Goal: Task Accomplishment & Management: Use online tool/utility

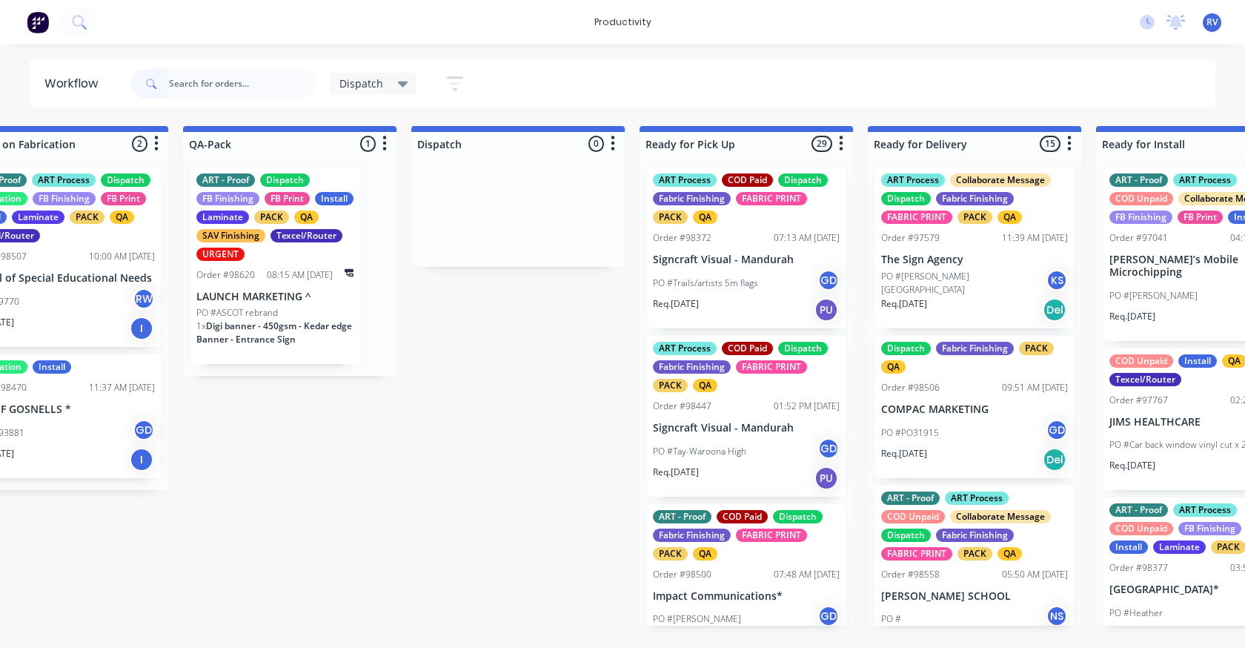
scroll to position [0, 762]
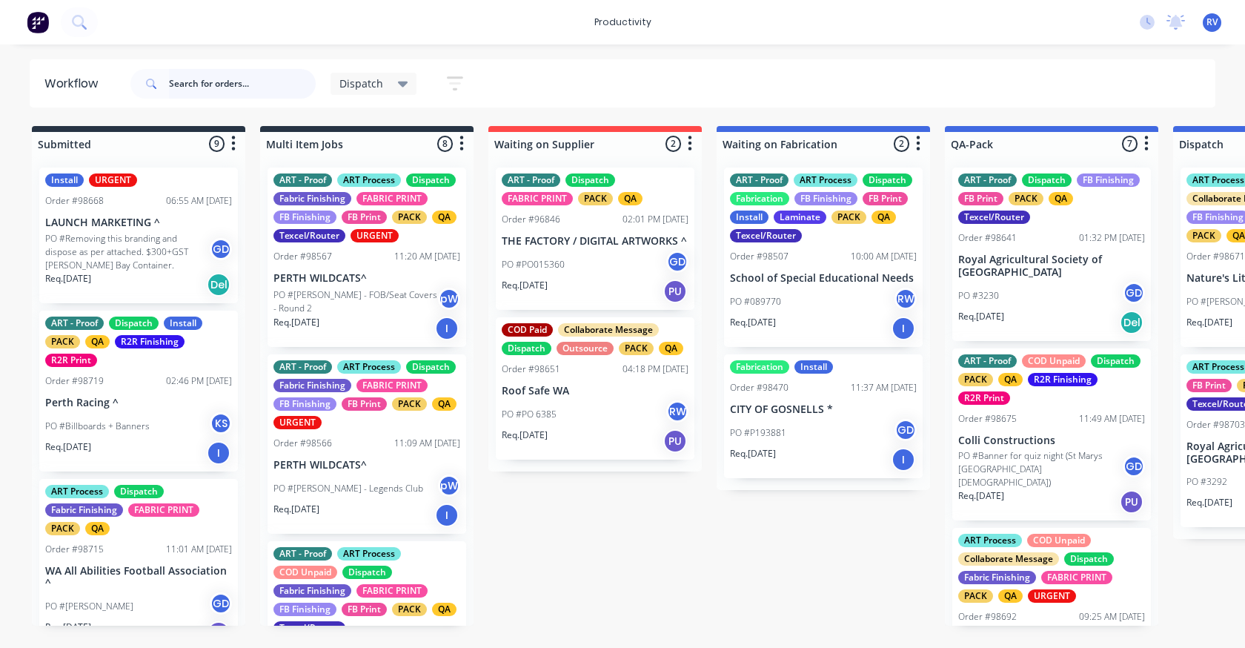
click at [196, 81] on input "text" at bounding box center [242, 84] width 147 height 30
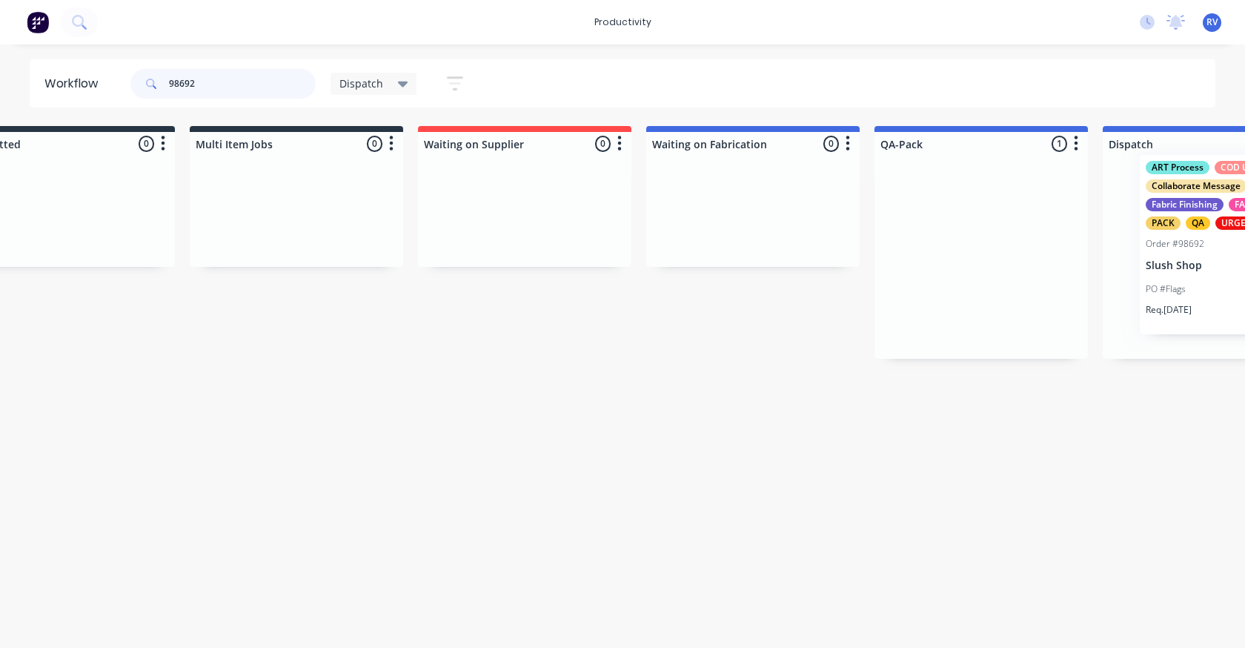
drag, startPoint x: 997, startPoint y: 301, endPoint x: 1160, endPoint y: 295, distance: 163.1
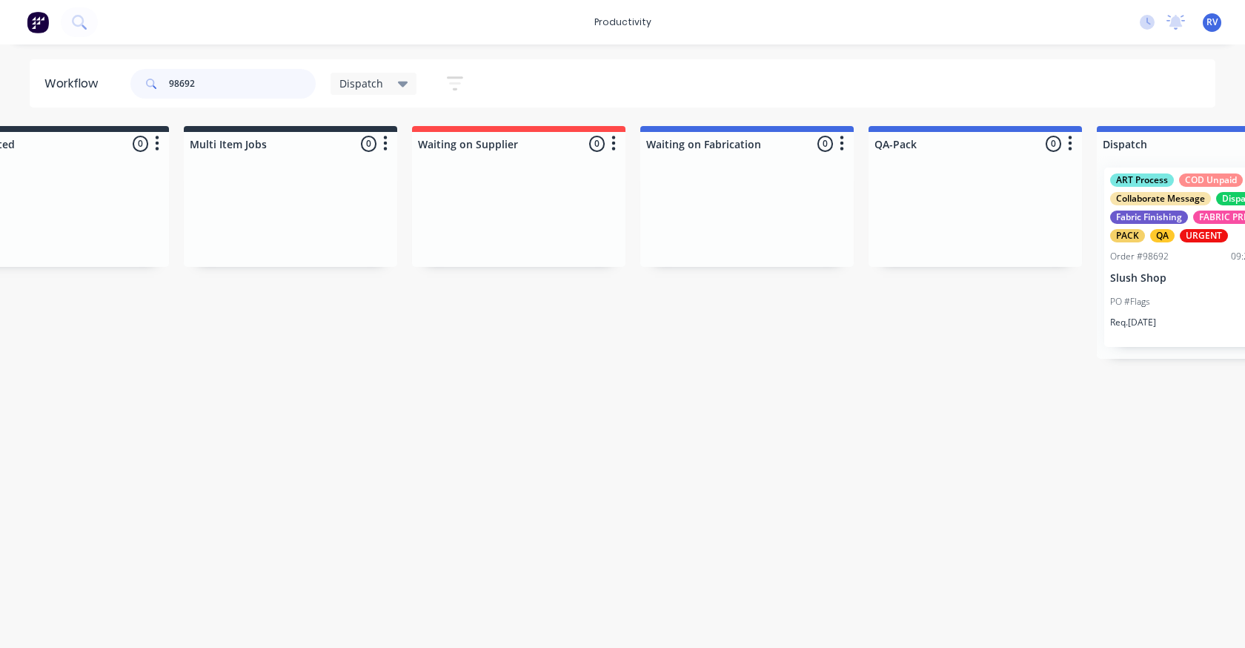
type input "98692"
click at [1163, 290] on div "PO #Flags NS" at bounding box center [1203, 302] width 187 height 28
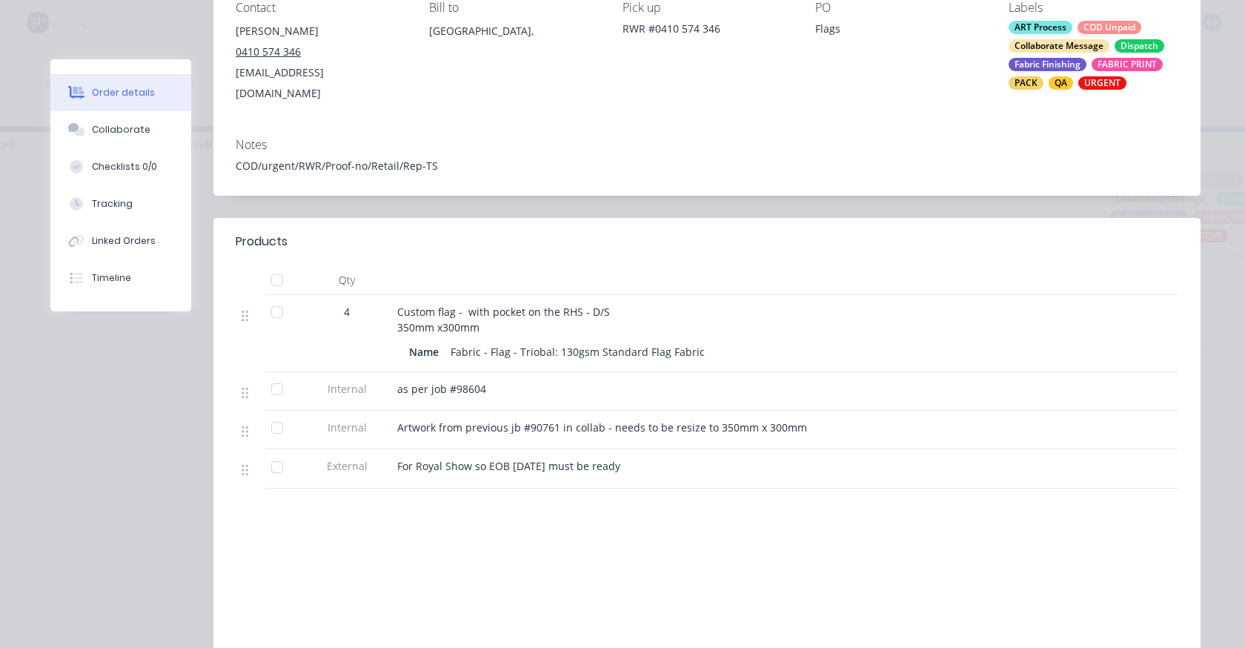
scroll to position [0, 0]
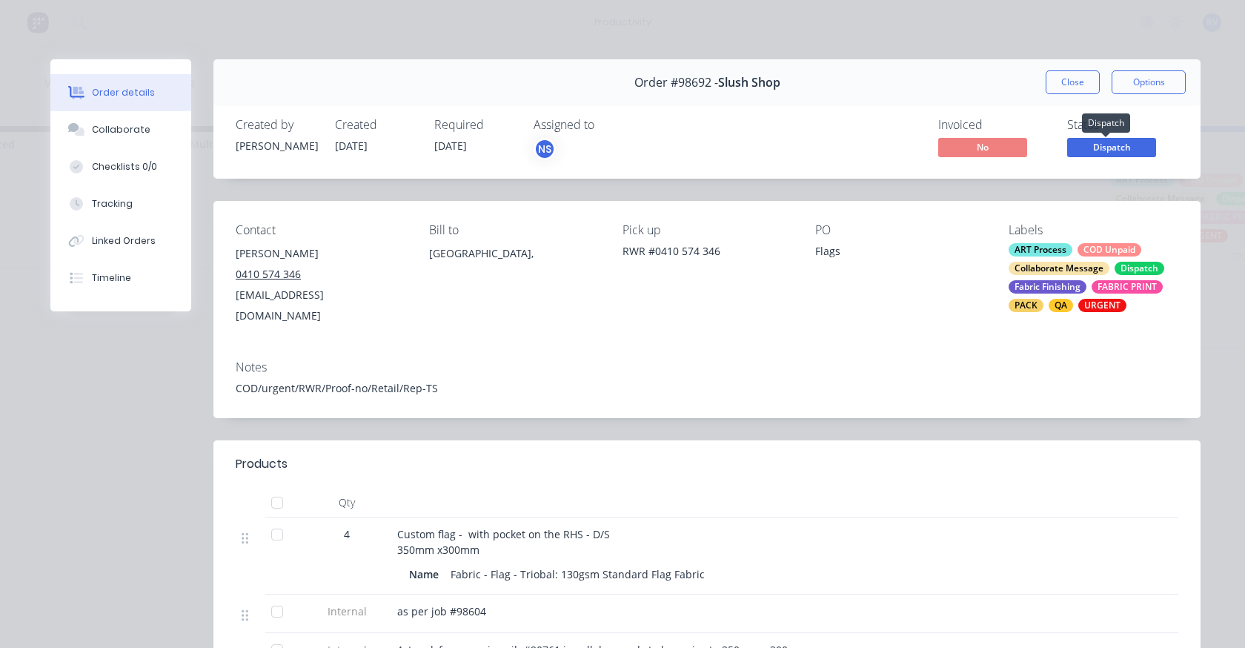
click at [1085, 146] on span "Dispatch" at bounding box center [1111, 147] width 89 height 19
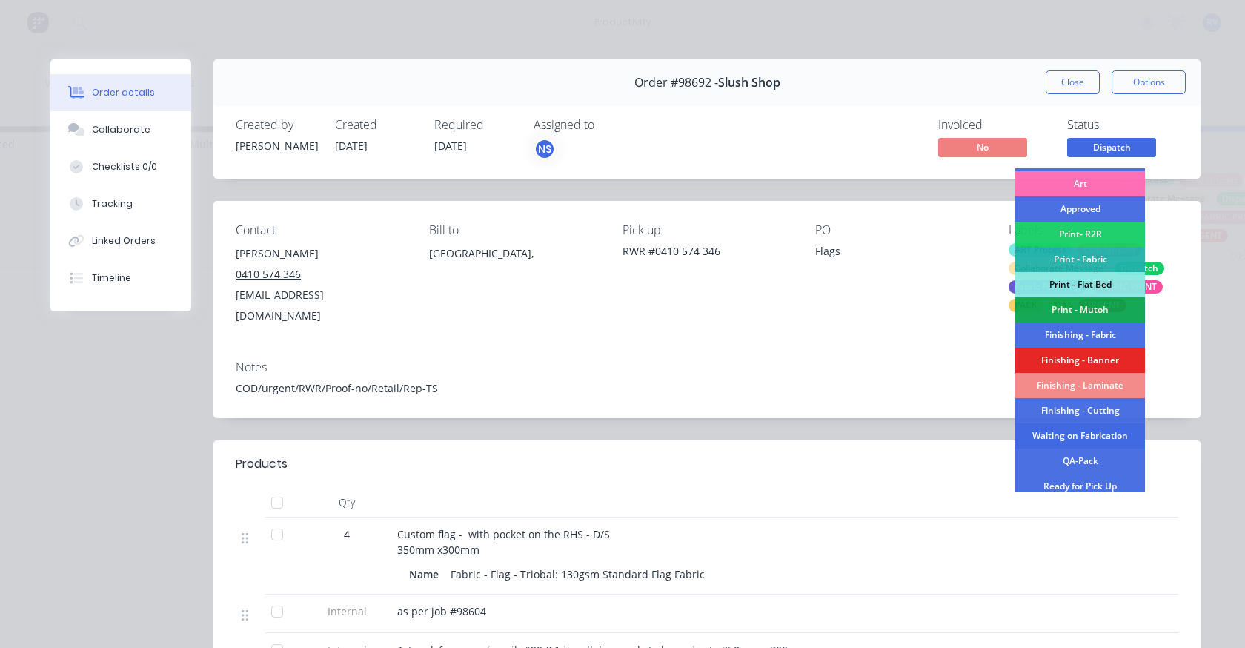
scroll to position [296, 0]
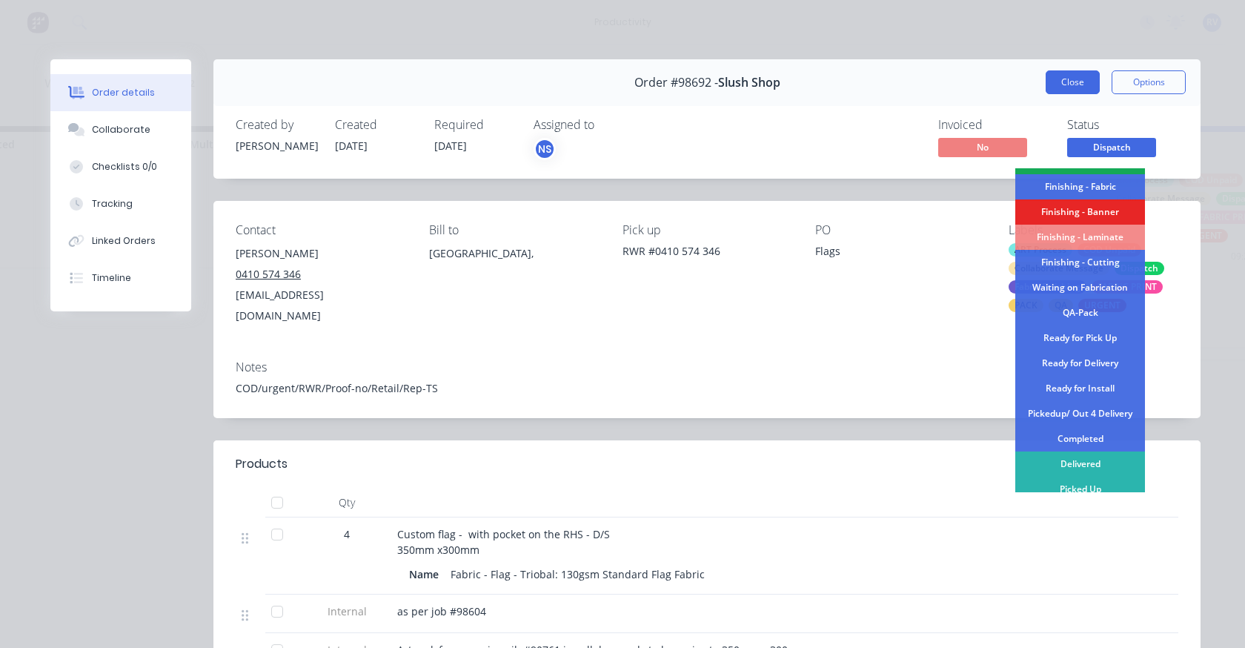
click at [1057, 84] on button "Close" at bounding box center [1073, 82] width 54 height 24
